Goal: Transaction & Acquisition: Purchase product/service

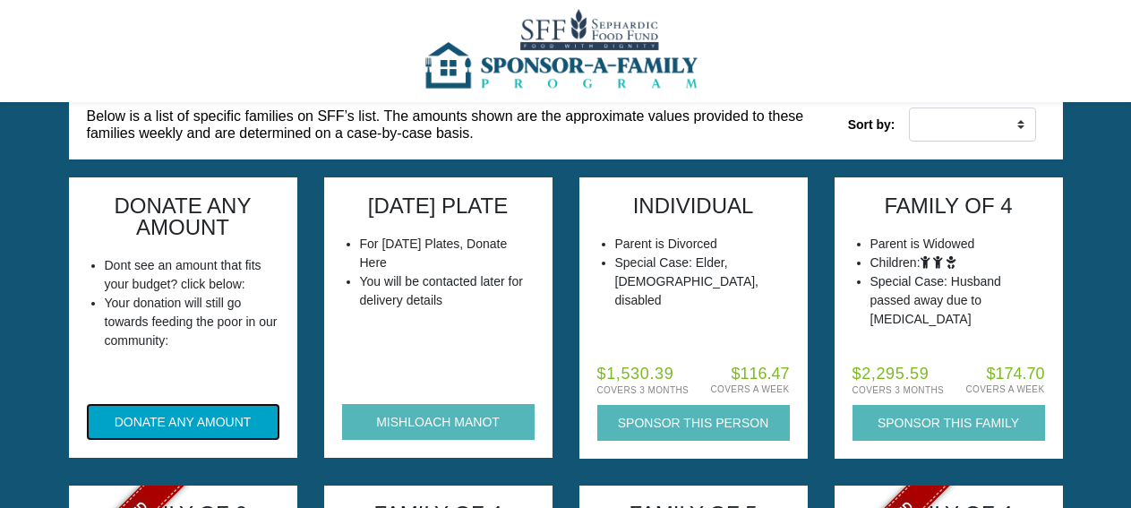
click at [201, 404] on button "DONATE ANY AMOUNT" at bounding box center [183, 422] width 192 height 36
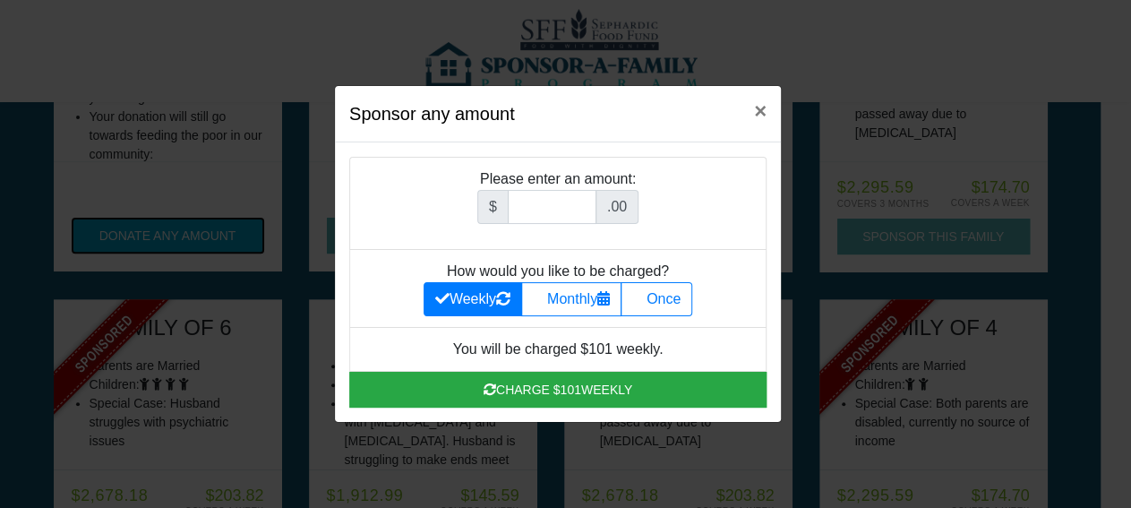
scroll to position [186, 0]
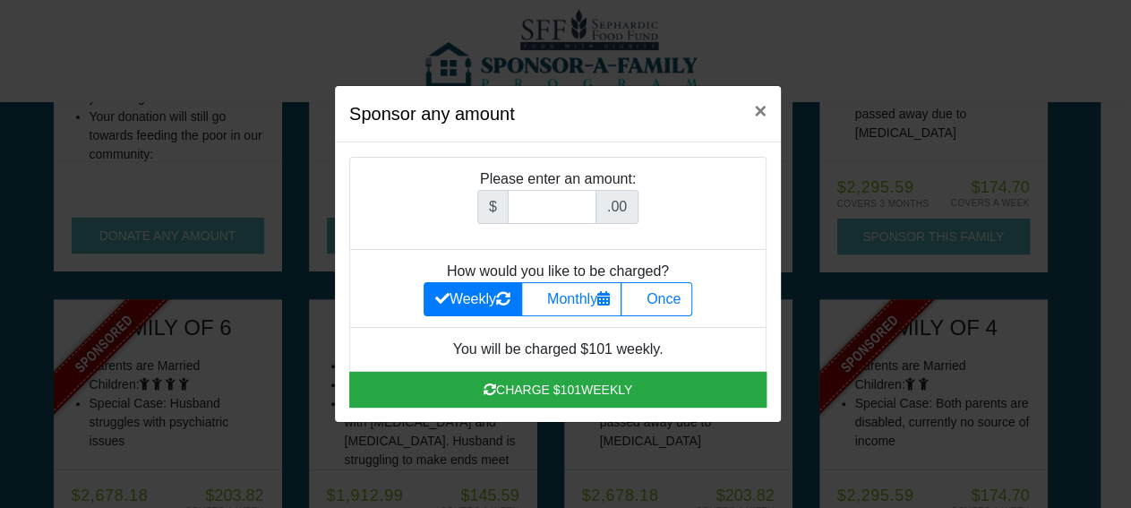
drag, startPoint x: 678, startPoint y: 300, endPoint x: 620, endPoint y: 273, distance: 63.3
click at [674, 298] on label "Once" at bounding box center [656, 299] width 72 height 34
radio input "true"
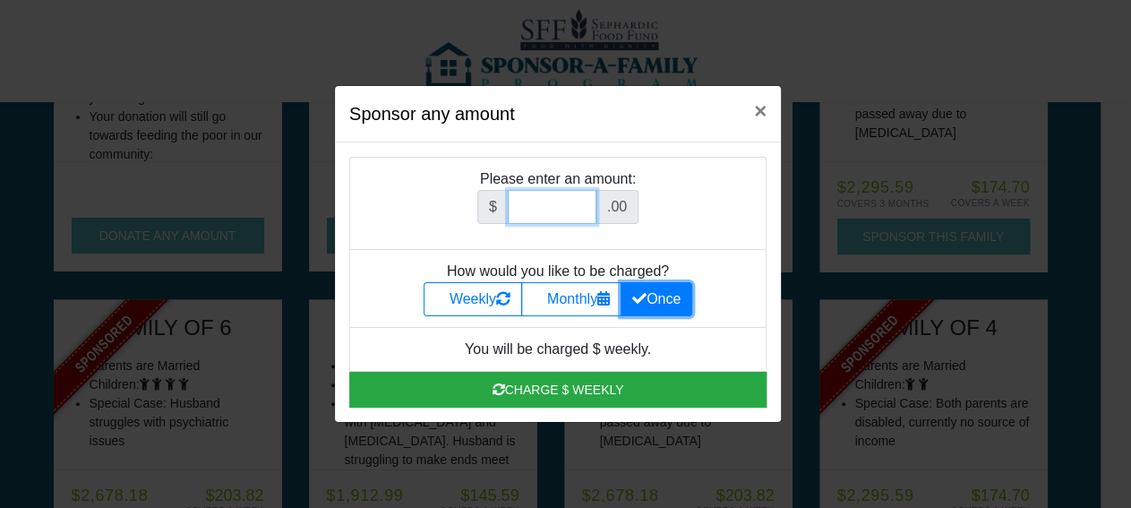
click at [549, 211] on input "Amount (to the nearest dollar)" at bounding box center [552, 207] width 89 height 34
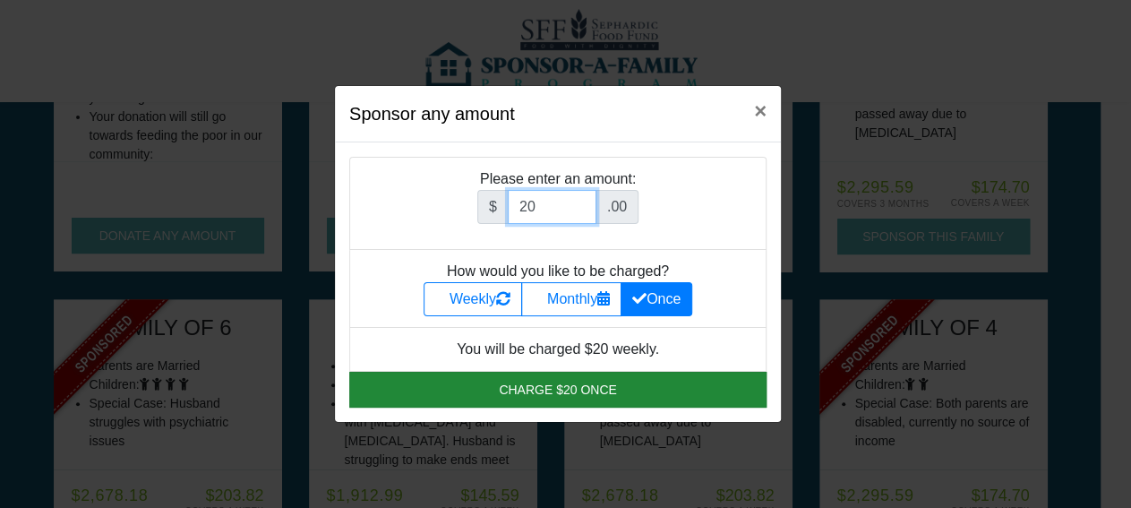
type input "20"
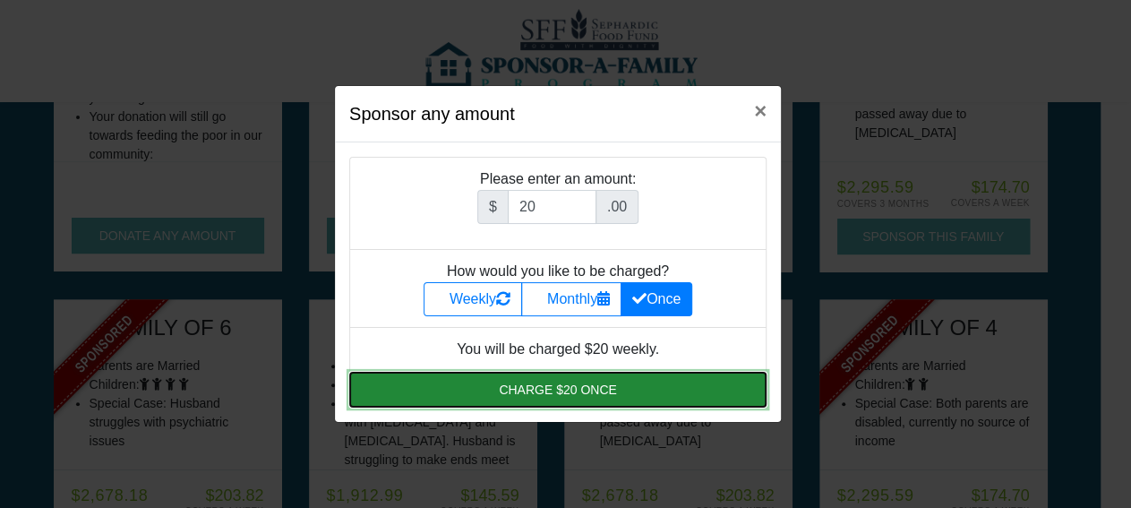
click at [586, 389] on button "Charge $20 once" at bounding box center [557, 390] width 417 height 36
click at [533, 395] on button "Charge $20 once" at bounding box center [557, 390] width 417 height 36
click at [494, 393] on button "Charge $20 once" at bounding box center [557, 390] width 417 height 36
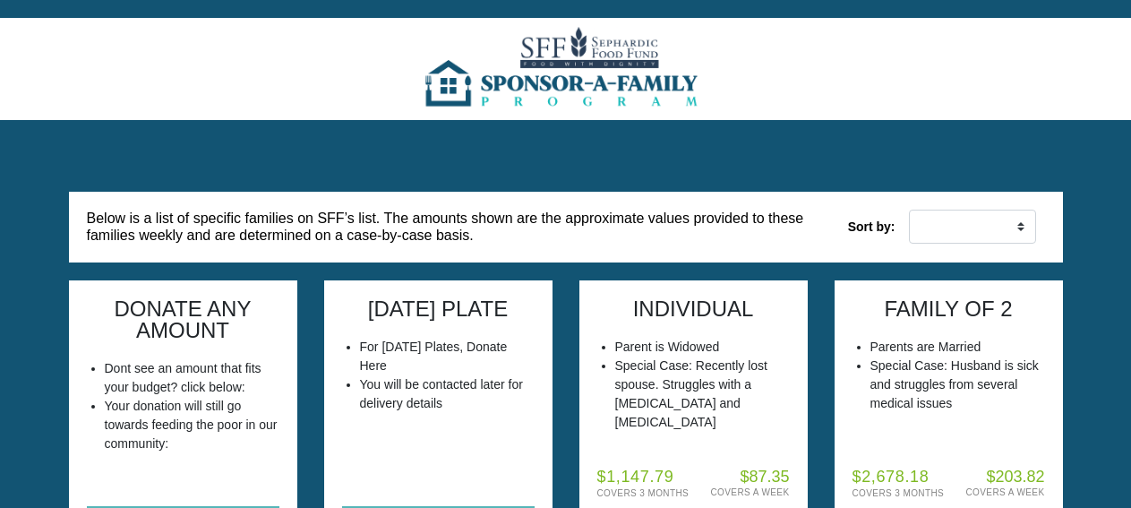
scroll to position [186, 0]
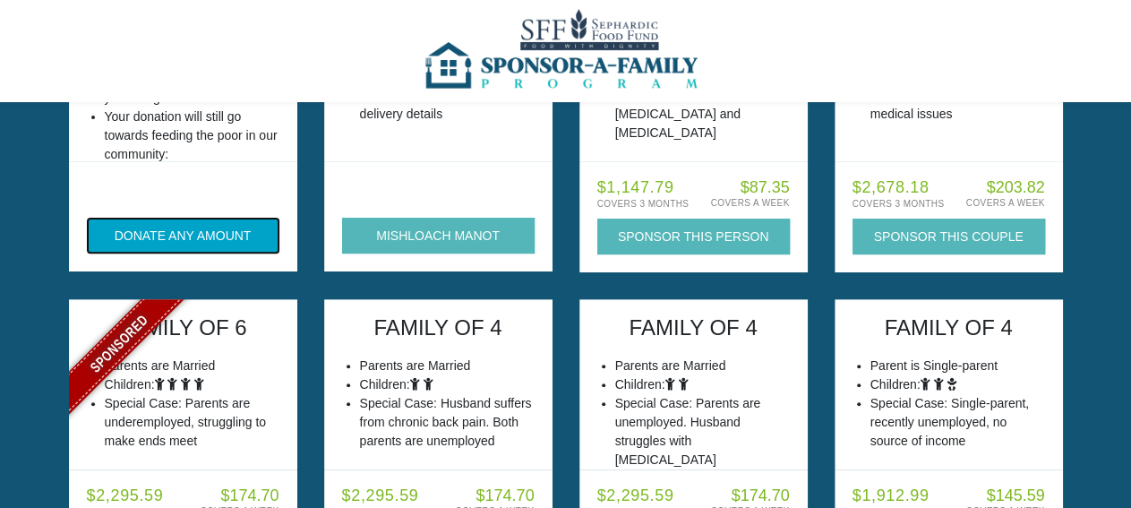
click at [231, 230] on button "DONATE ANY AMOUNT" at bounding box center [183, 236] width 192 height 36
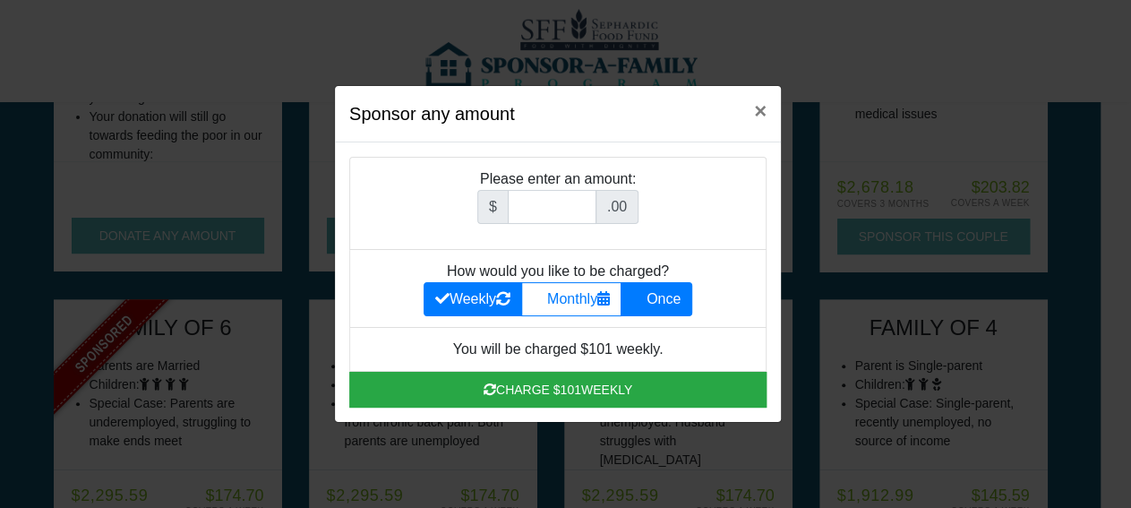
click at [676, 301] on label "Once" at bounding box center [656, 299] width 72 height 34
click at [644, 300] on input "Once" at bounding box center [638, 294] width 12 height 12
radio input "true"
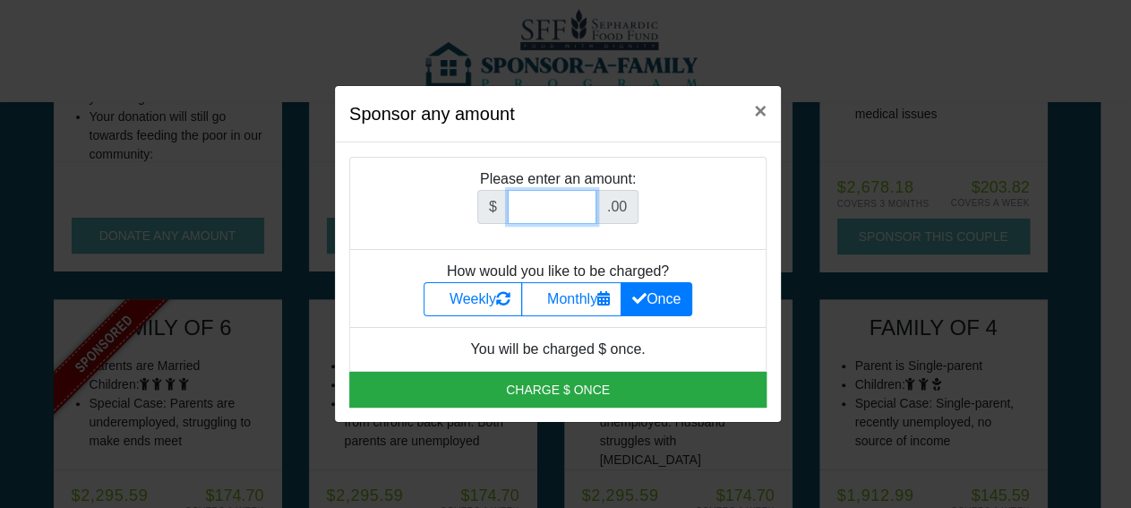
click at [565, 204] on input "Amount (to the nearest dollar)" at bounding box center [552, 207] width 89 height 34
type input "1"
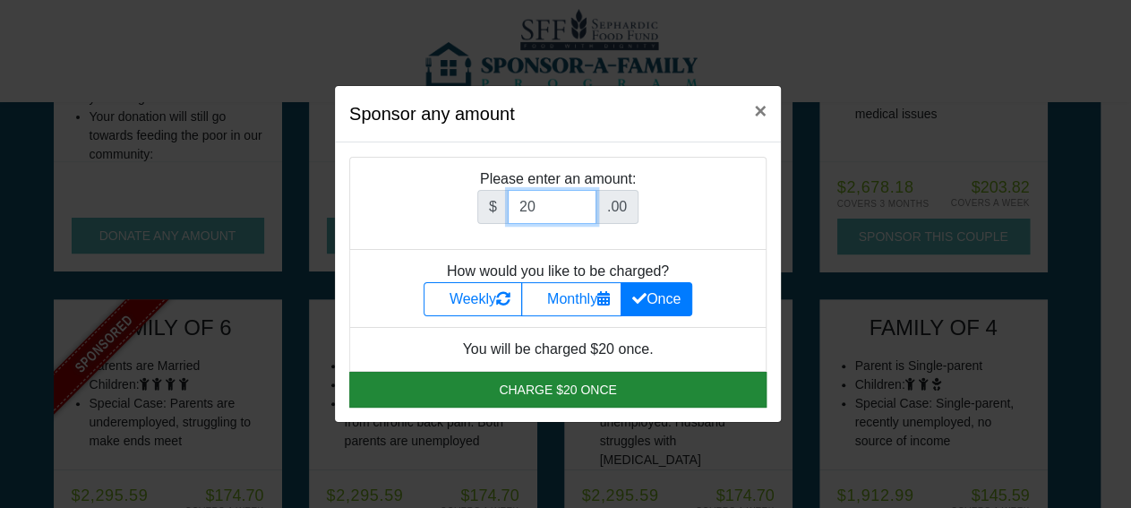
type input "20"
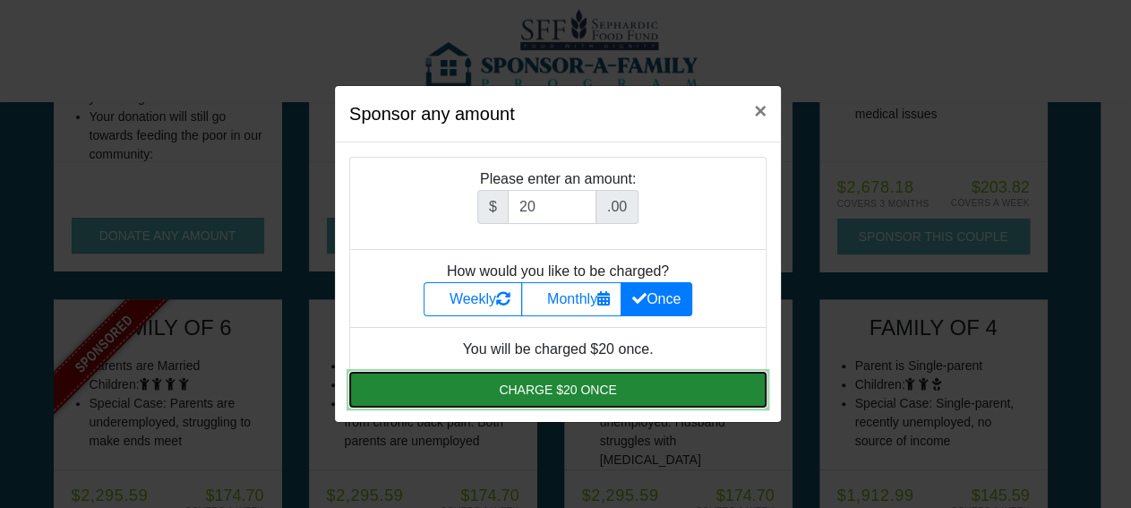
click at [638, 391] on button "Charge $20 once" at bounding box center [557, 390] width 417 height 36
